Goal: Task Accomplishment & Management: Complete application form

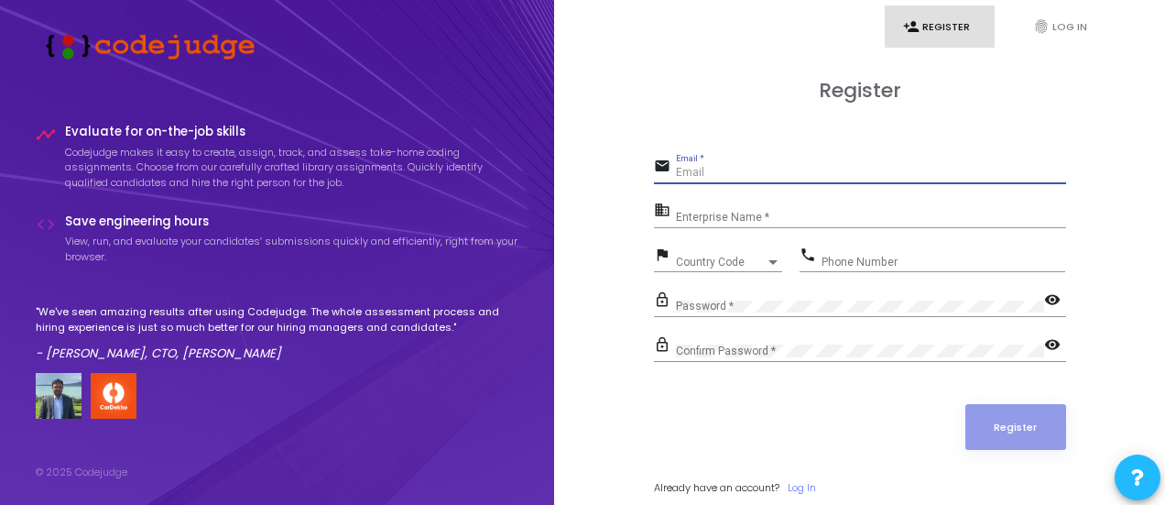
type input "[EMAIL_ADDRESS][DOMAIN_NAME]"
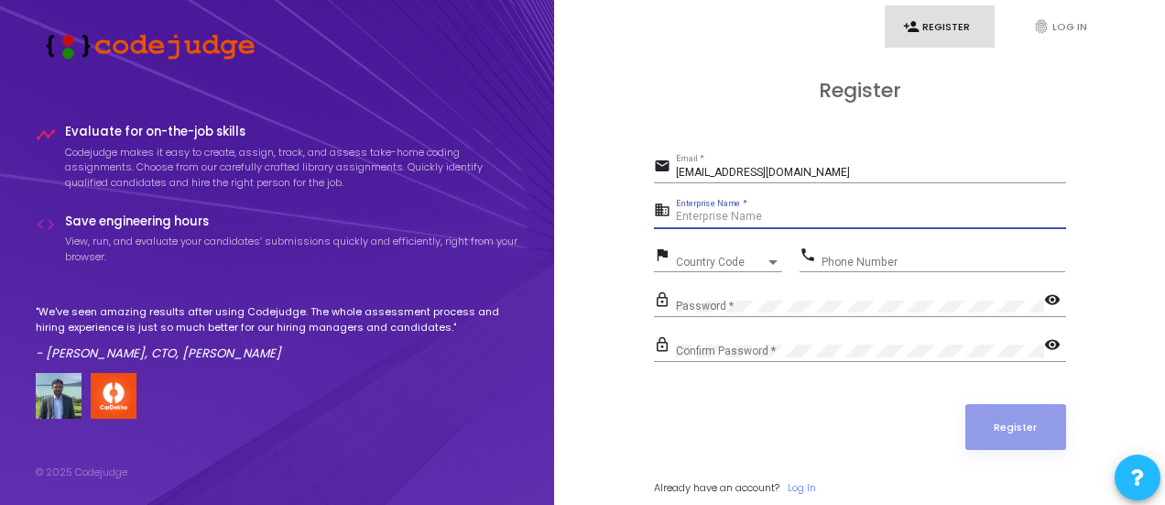
click at [749, 211] on input "Enterprise Name *" at bounding box center [871, 217] width 390 height 13
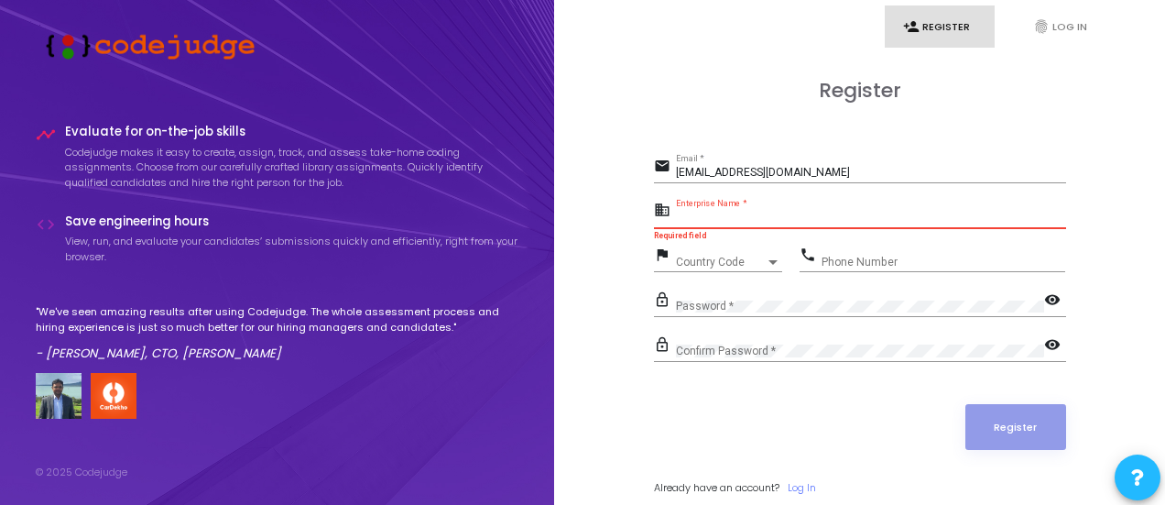
paste input "Payoneer - WFM"
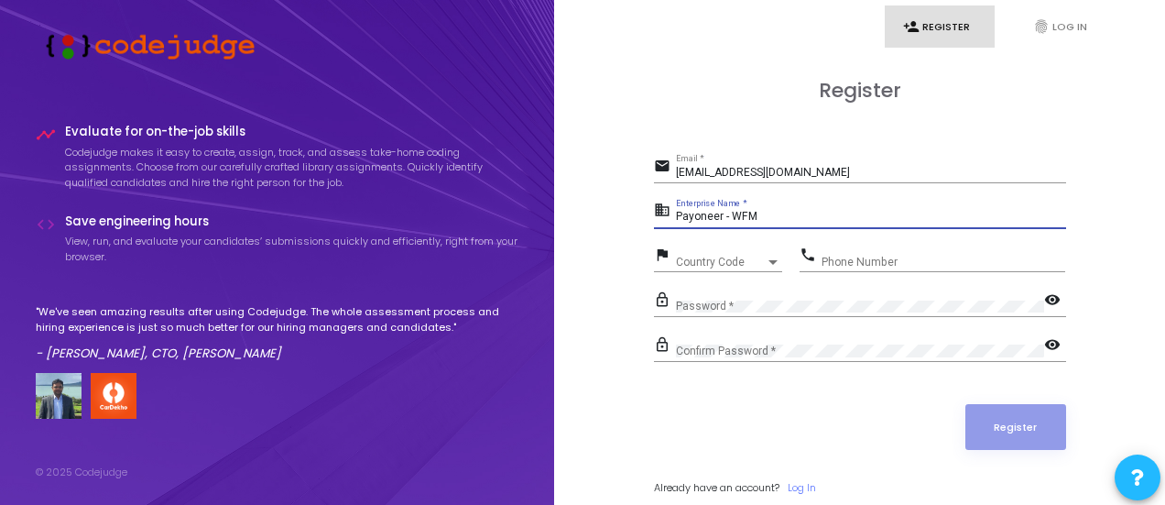
type input "Payoneer - WFM"
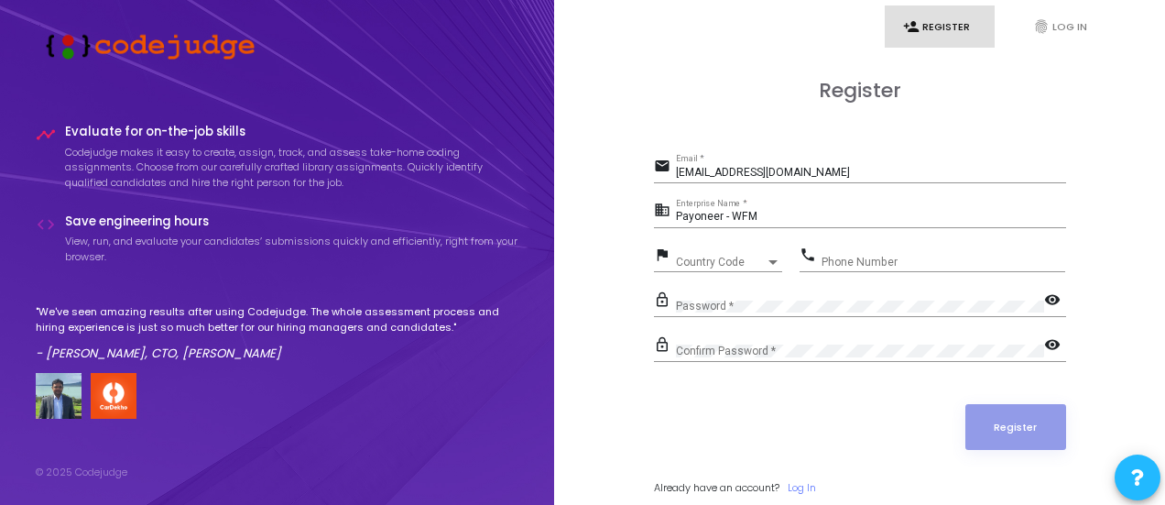
click at [722, 244] on div "Country Code Country Code" at bounding box center [729, 258] width 106 height 28
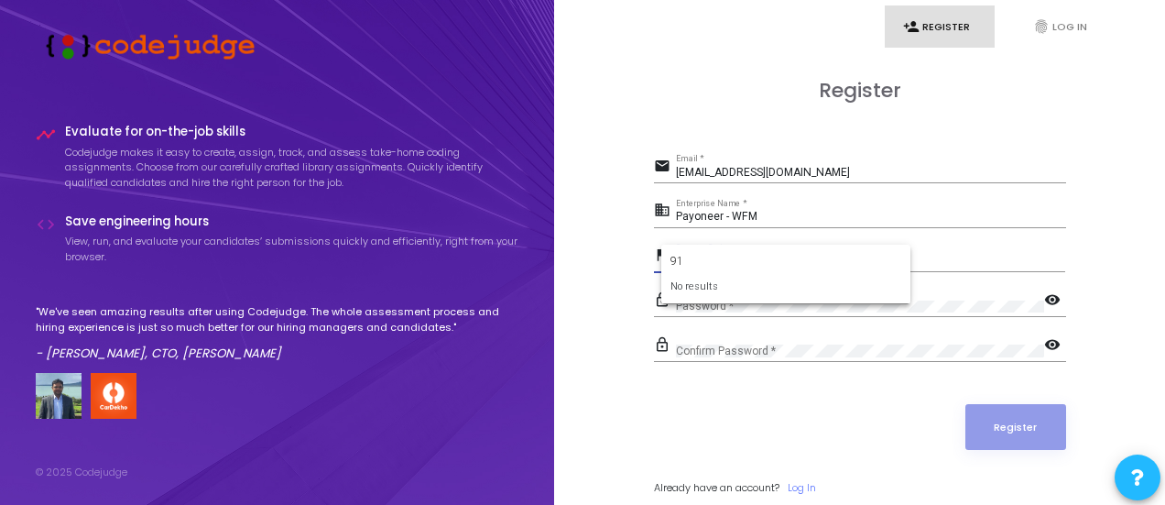
type input "9"
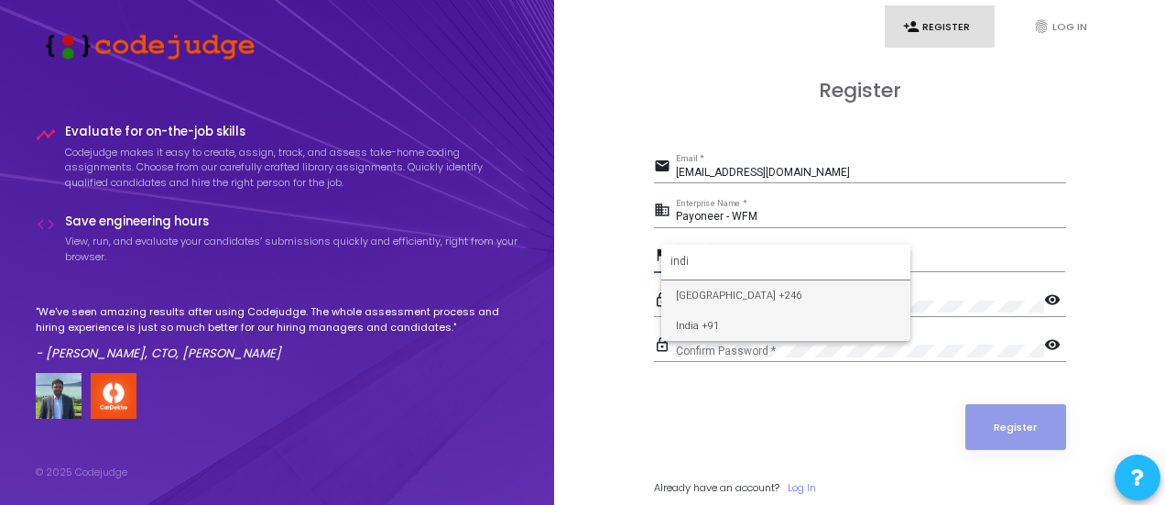
type input "indi"
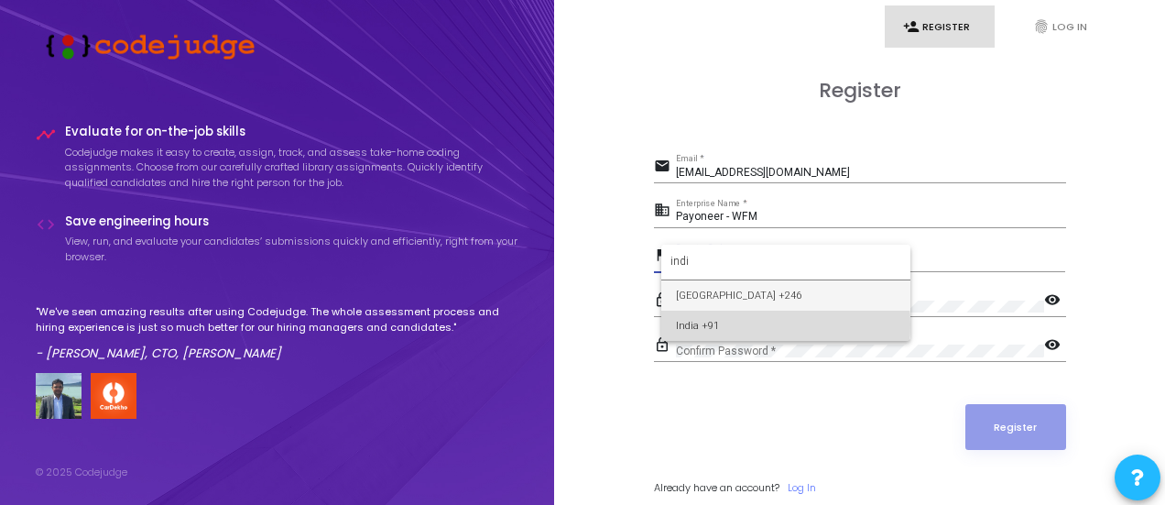
click at [725, 324] on span "India +91" at bounding box center [786, 325] width 220 height 30
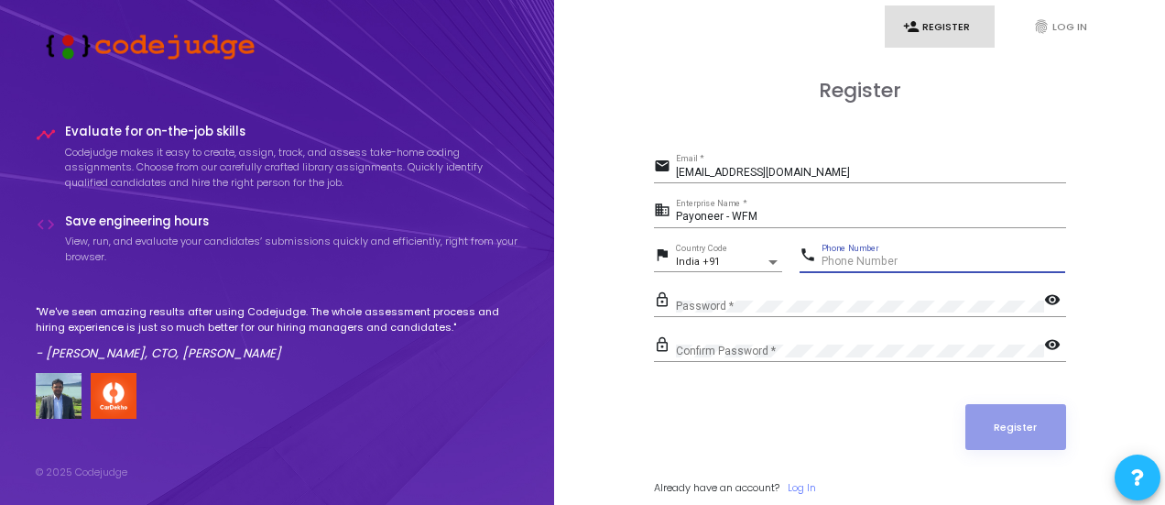
click at [862, 258] on input "Phone Number" at bounding box center [944, 262] width 244 height 13
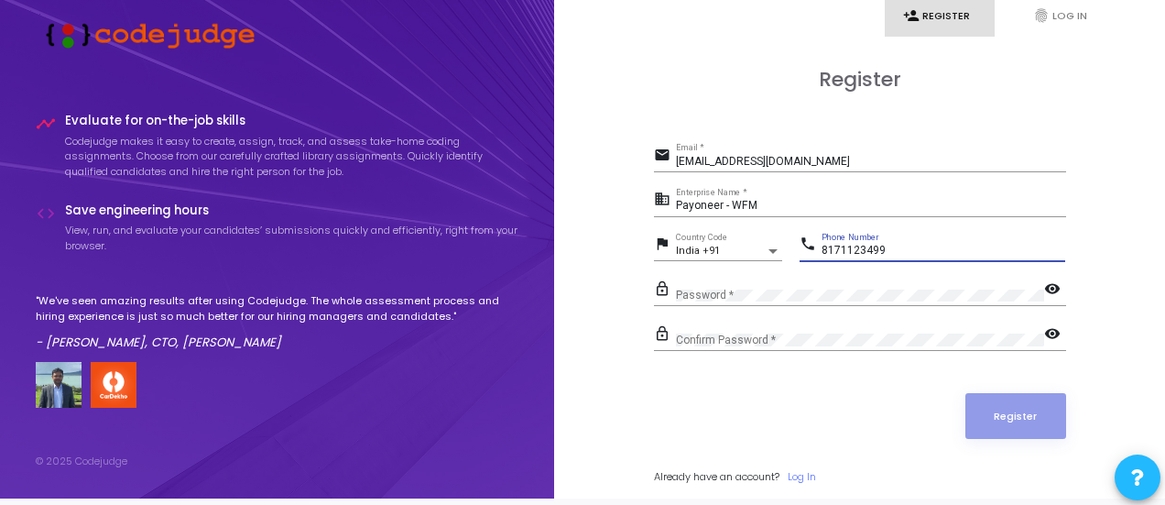
scroll to position [19, 0]
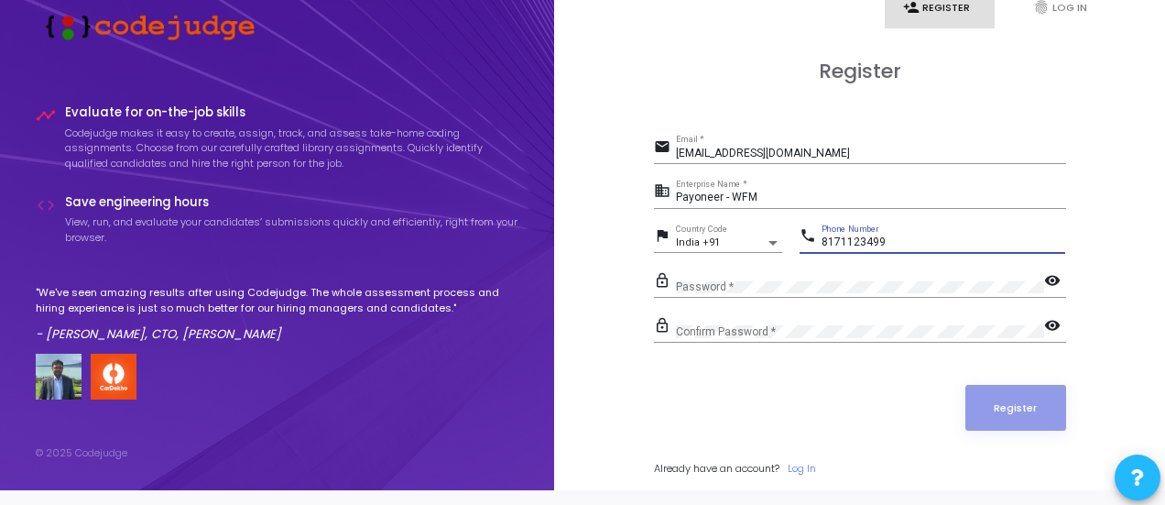
type input "8171123499"
click at [819, 262] on div "phone [PHONE_NUMBER] Phone Number" at bounding box center [933, 244] width 266 height 42
click at [802, 274] on div "Password *" at bounding box center [860, 283] width 368 height 28
click at [1061, 274] on mat-icon "visibility" at bounding box center [1055, 282] width 22 height 22
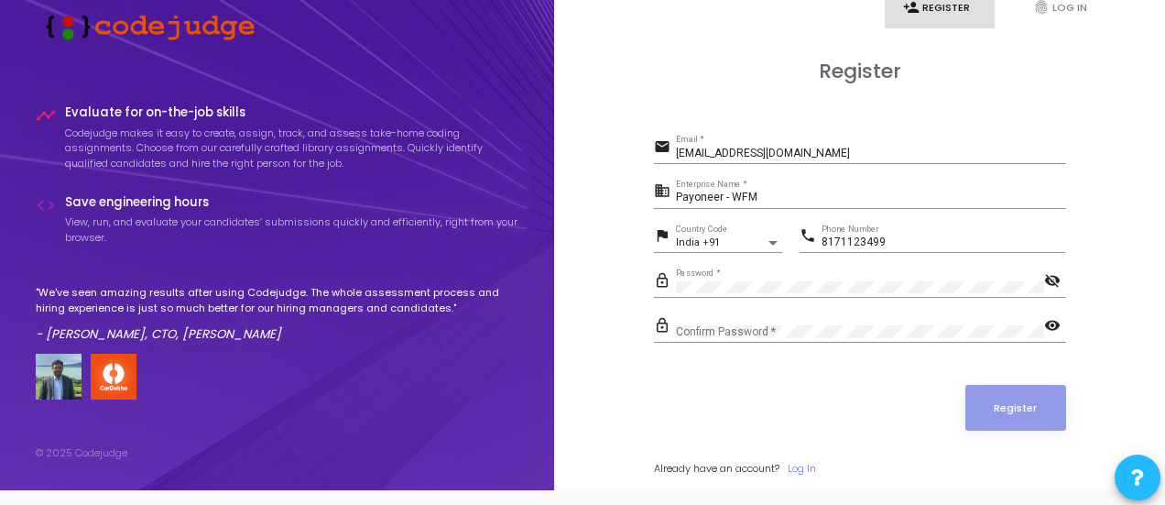
click at [1051, 318] on mat-icon "visibility" at bounding box center [1055, 327] width 22 height 22
click at [817, 362] on form "email [EMAIL_ADDRESS][DOMAIN_NAME] Email * business Payoneer - WFM Enterprise N…" at bounding box center [860, 306] width 412 height 342
click at [818, 313] on div "Confirm Password *" at bounding box center [860, 327] width 368 height 28
click at [912, 365] on form "email [EMAIL_ADDRESS][DOMAIN_NAME] Email * business Payoneer - WFM Enterprise N…" at bounding box center [860, 306] width 412 height 342
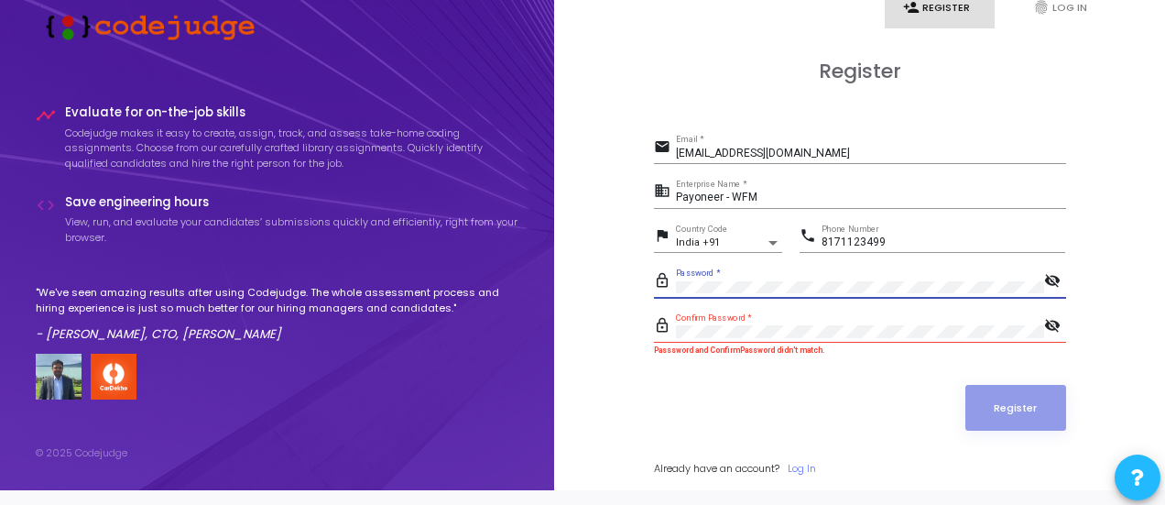
click at [758, 335] on form "email [EMAIL_ADDRESS][DOMAIN_NAME] Email * business Payoneer - WFM Enterprise N…" at bounding box center [860, 306] width 412 height 342
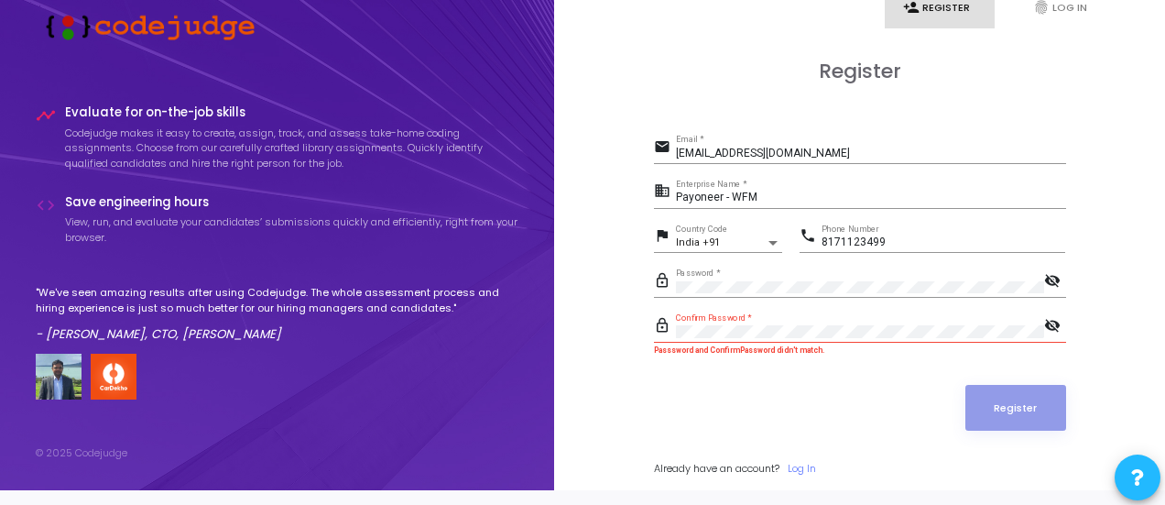
click at [758, 335] on div "Confirm Password *" at bounding box center [860, 327] width 368 height 28
click at [749, 375] on form "email [EMAIL_ADDRESS][DOMAIN_NAME] Email * business Payoneer - WFM Enterprise N…" at bounding box center [860, 306] width 412 height 342
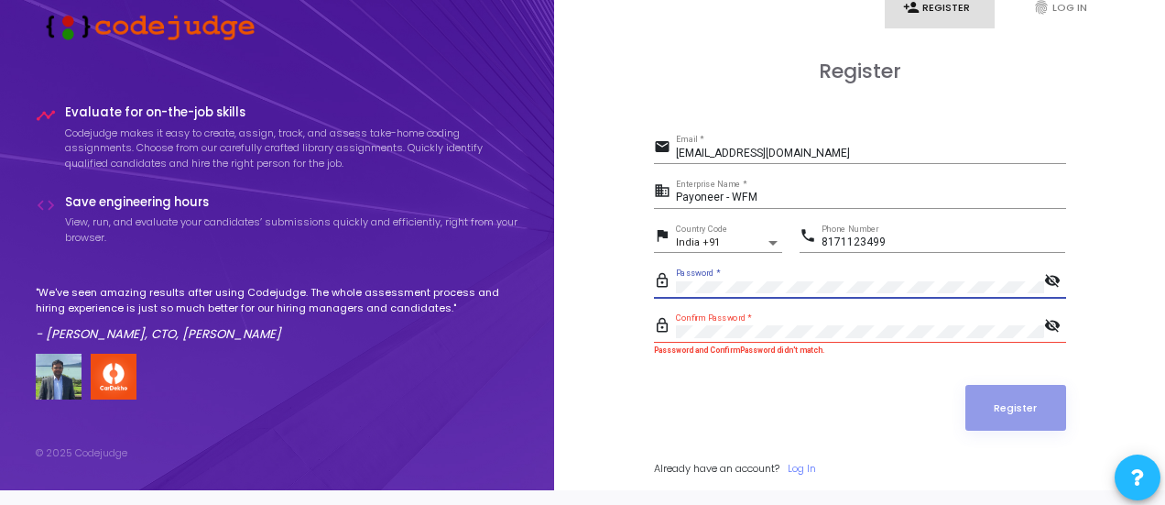
click at [670, 285] on div "lock_outline Password * visibility_off" at bounding box center [860, 282] width 412 height 29
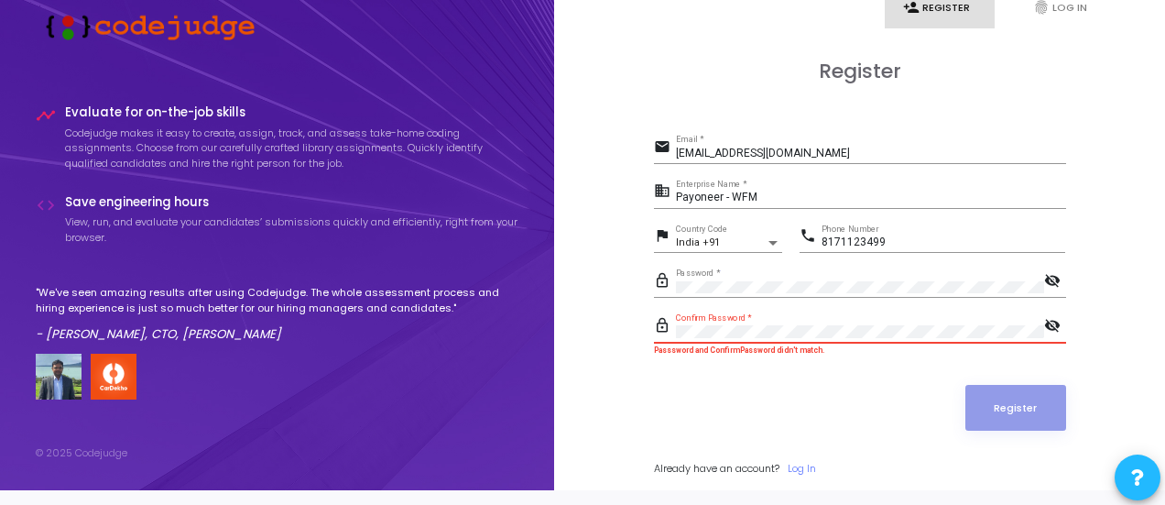
click at [645, 337] on div "Register email [EMAIL_ADDRESS][DOMAIN_NAME] Email * business Payoneer - WFM Ent…" at bounding box center [859, 288] width 571 height 509
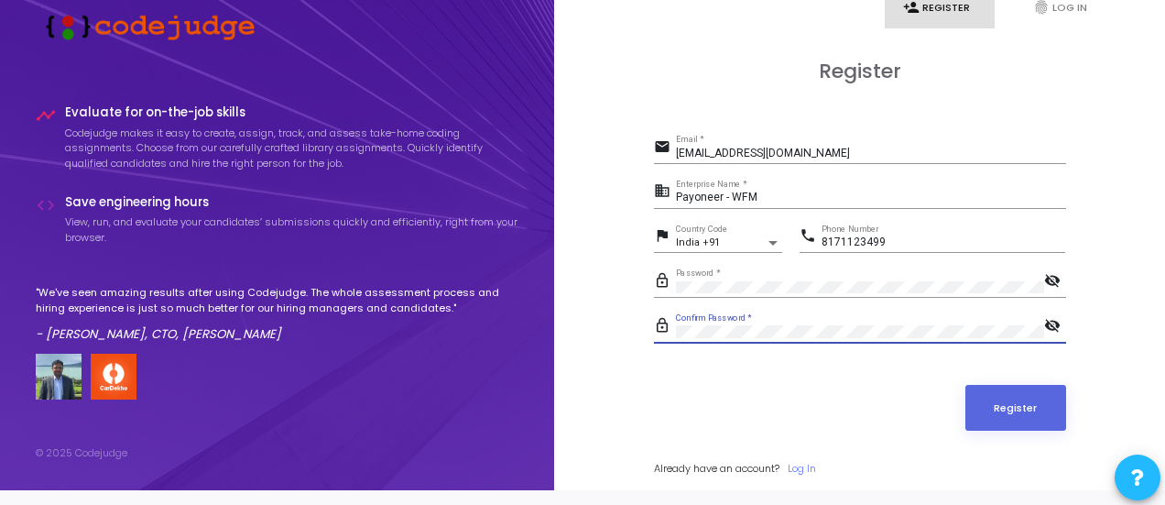
click at [788, 276] on div "Password *" at bounding box center [860, 283] width 368 height 28
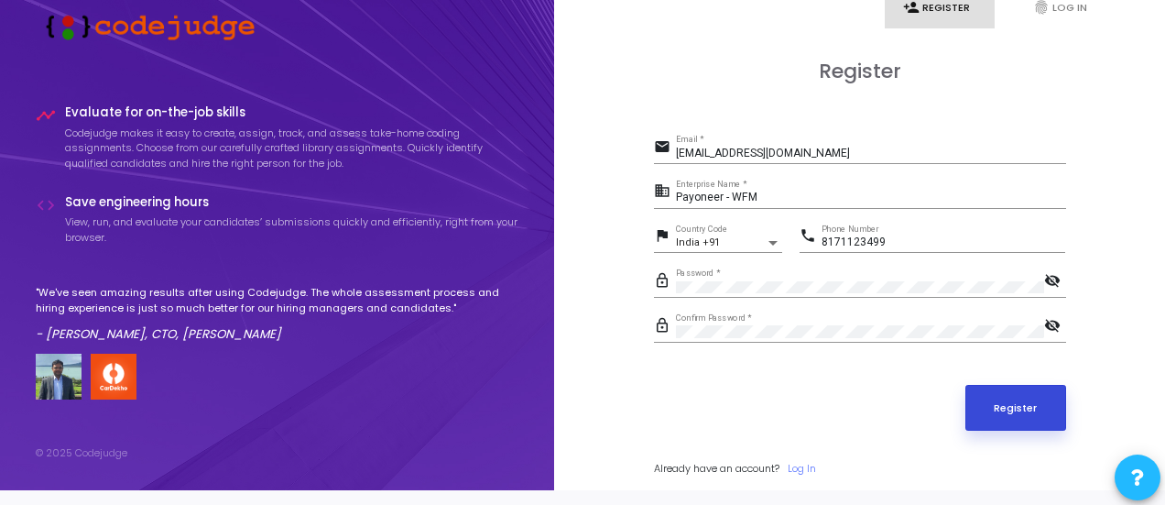
click at [1011, 408] on button "Register" at bounding box center [1015, 408] width 101 height 46
click at [791, 199] on input "Payoneer - WFM" at bounding box center [871, 197] width 390 height 13
type input "Payoneer"
click at [985, 387] on button "Register" at bounding box center [1015, 408] width 101 height 46
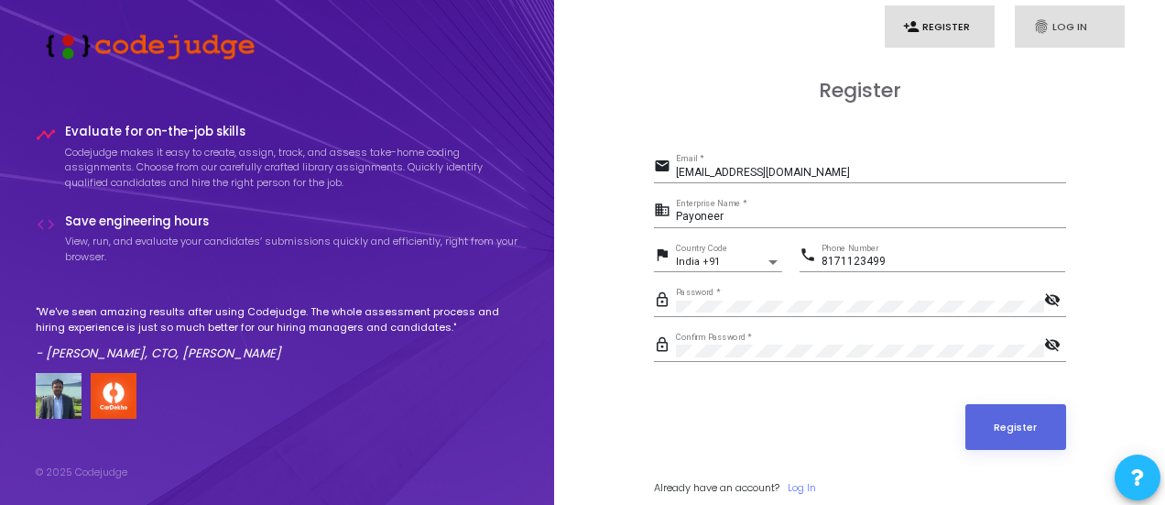
click at [1051, 31] on link "fingerprint Log In" at bounding box center [1070, 26] width 110 height 43
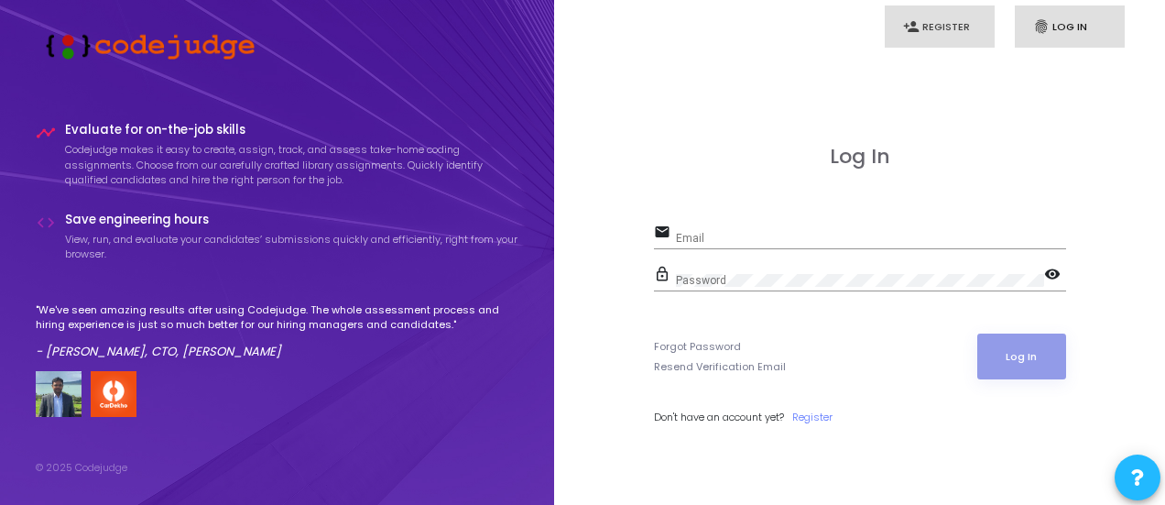
click at [942, 33] on link "person_add Register" at bounding box center [940, 26] width 110 height 43
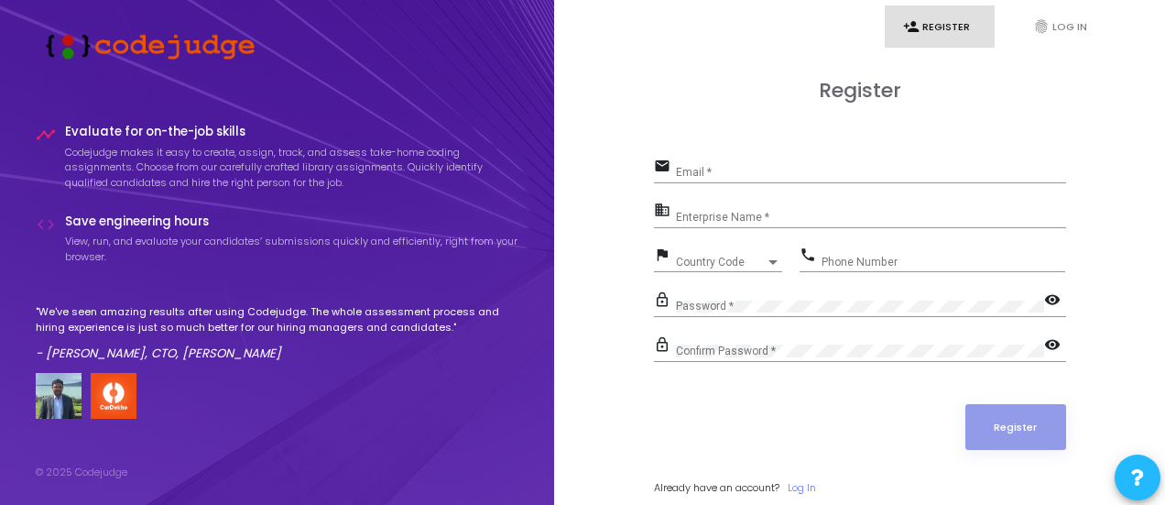
click at [710, 224] on div "Enterprise Name *" at bounding box center [871, 213] width 390 height 28
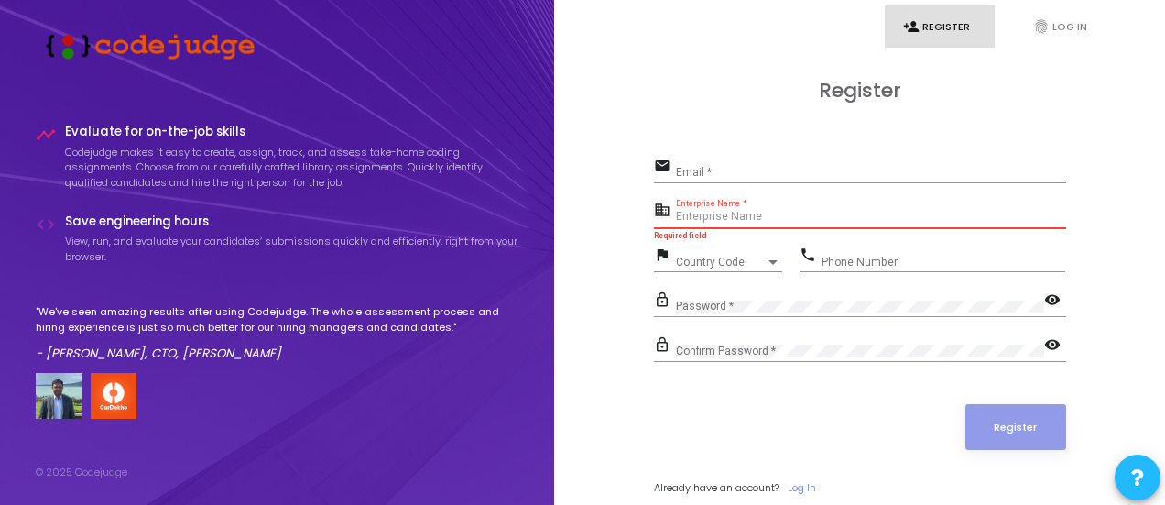
click at [722, 213] on input "Enterprise Name *" at bounding box center [871, 217] width 390 height 13
click at [696, 205] on div "Enterprise Name *" at bounding box center [871, 213] width 390 height 28
paste input "[EMAIL_ADDRESS][DOMAIN_NAME]"
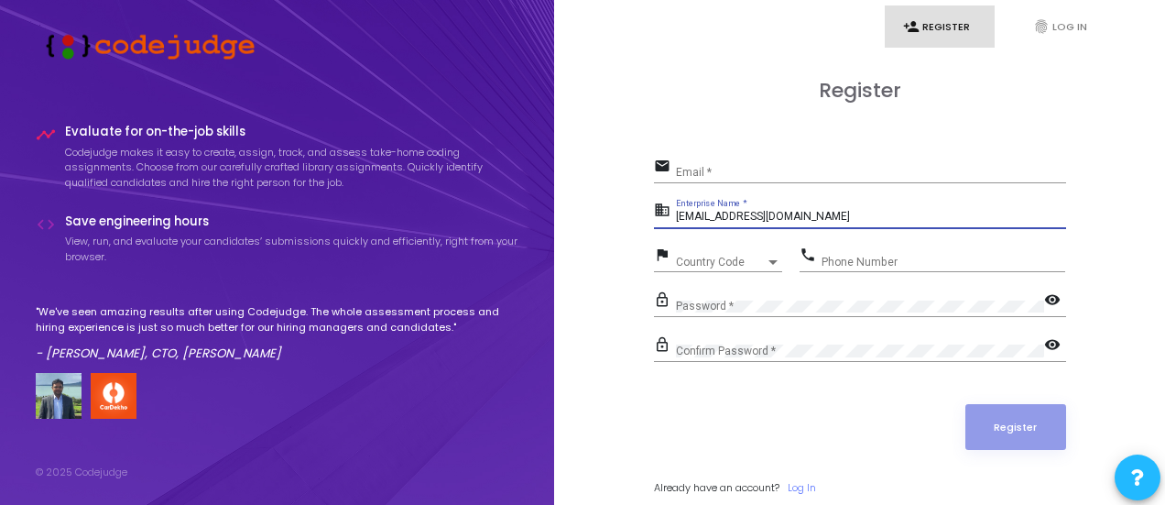
type input "[EMAIL_ADDRESS][DOMAIN_NAME]"
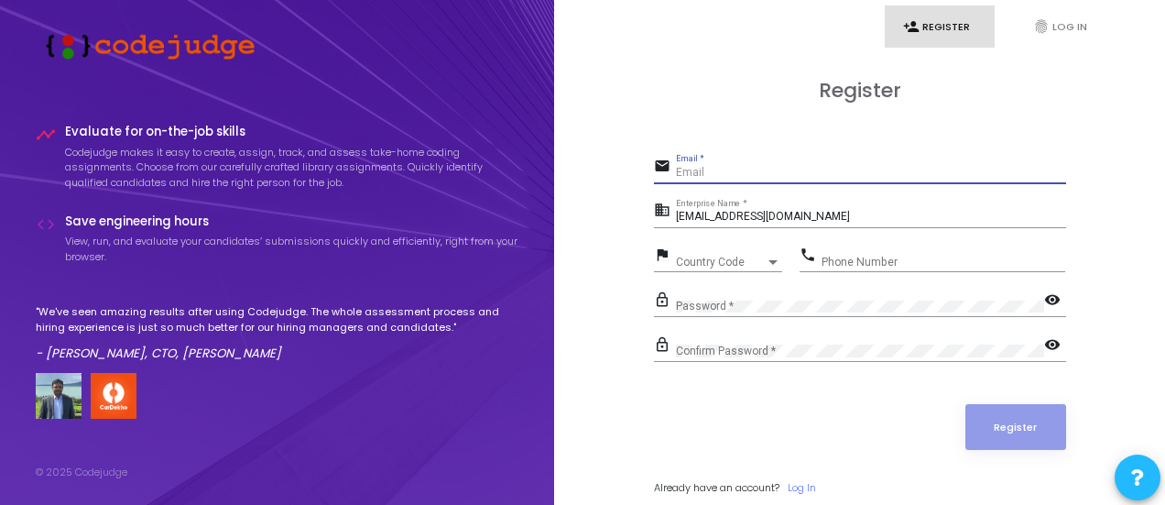
click at [746, 173] on input "Email *" at bounding box center [871, 173] width 390 height 13
type input "[EMAIL_ADDRESS][DOMAIN_NAME]"
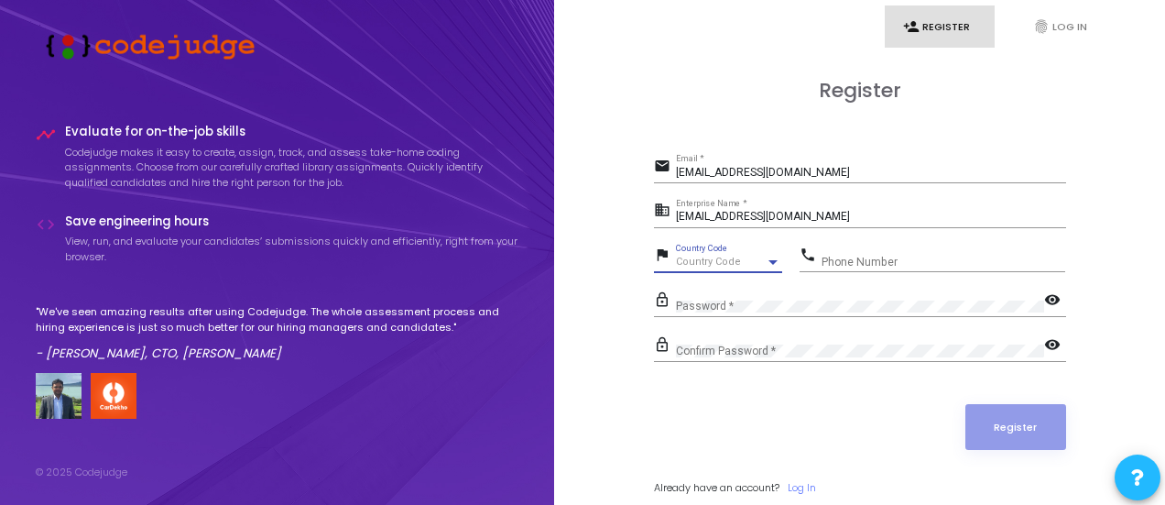
click at [732, 263] on span "Country Code" at bounding box center [708, 262] width 65 height 12
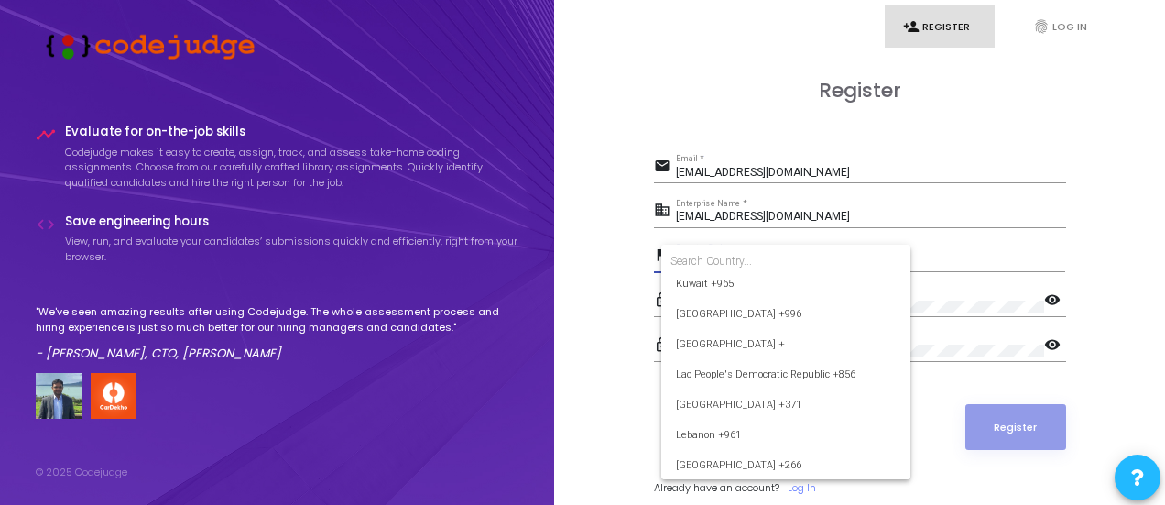
scroll to position [3644, 0]
